Goal: Task Accomplishment & Management: Use online tool/utility

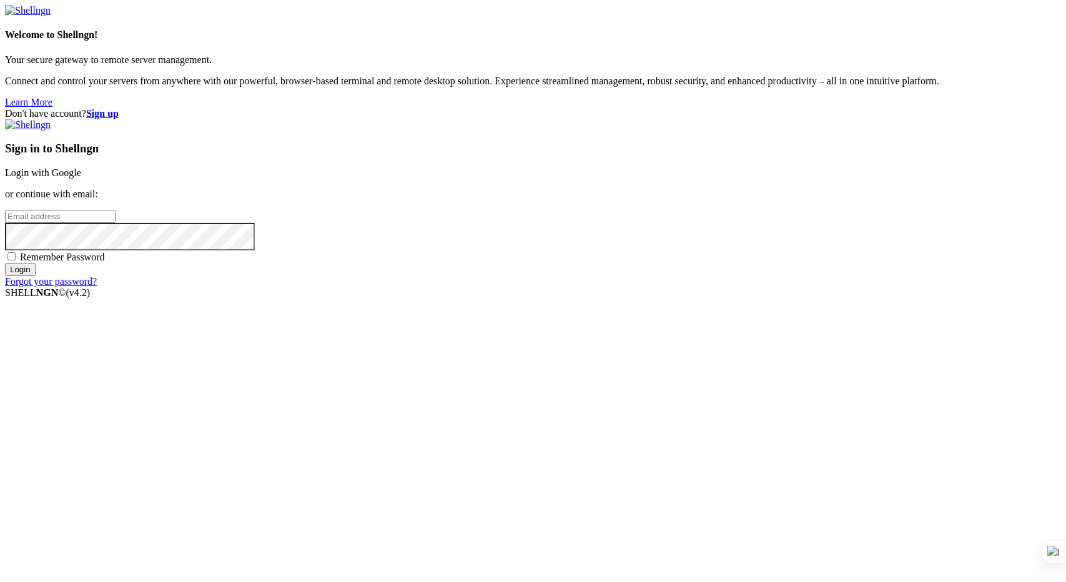
type input "[PERSON_NAME][EMAIL_ADDRESS][DOMAIN_NAME]"
click at [848, 287] on div "Don't have account? Sign up Sign in to Shellngn Login with Google or continue w…" at bounding box center [533, 197] width 1056 height 179
click at [36, 276] on input "Login" at bounding box center [20, 269] width 31 height 13
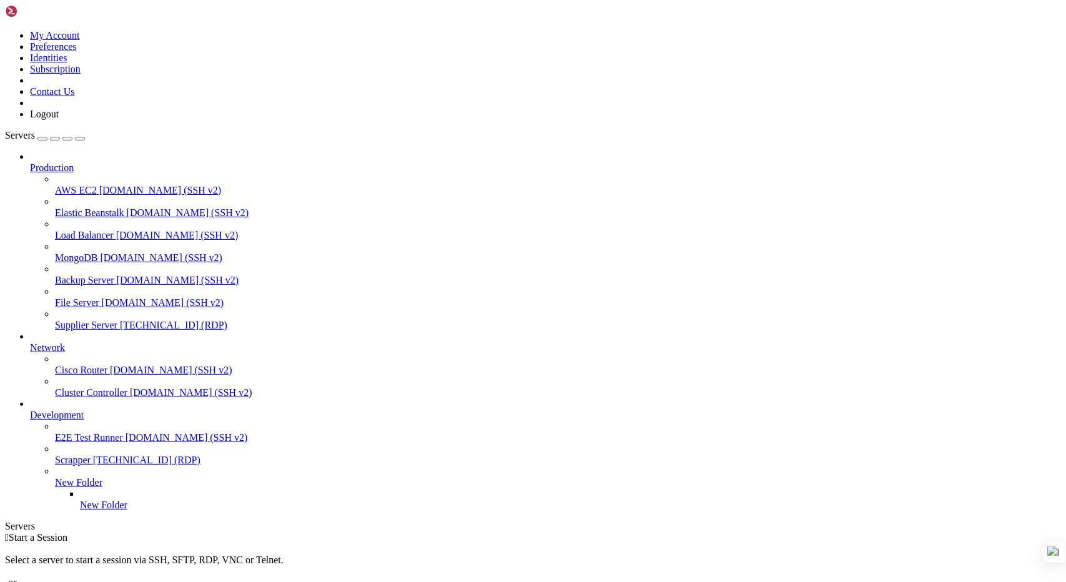
click at [120, 320] on span "[TECHNICAL_ID] (RDP)" at bounding box center [173, 325] width 107 height 11
